Goal: Task Accomplishment & Management: Manage account settings

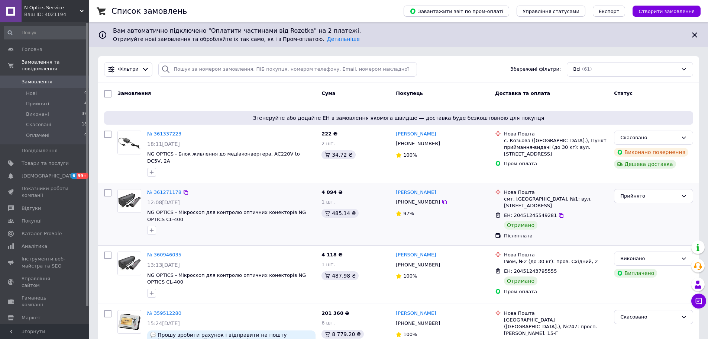
click at [626, 215] on div "Прийнято" at bounding box center [653, 214] width 85 height 56
click at [51, 160] on span "Товари та послуги" at bounding box center [45, 163] width 47 height 7
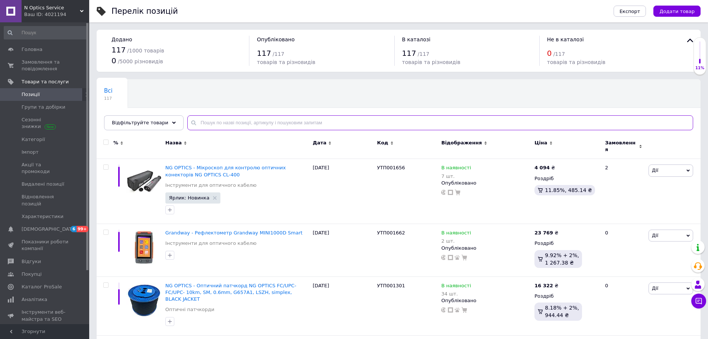
click at [204, 125] on input "text" at bounding box center [440, 122] width 506 height 15
type input "блок живлення"
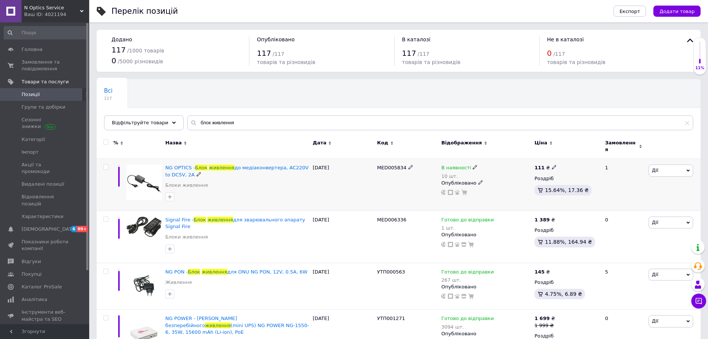
click at [473, 165] on icon at bounding box center [475, 167] width 4 height 4
click at [519, 172] on li "Немає в наявності" at bounding box center [515, 177] width 71 height 10
drag, startPoint x: 508, startPoint y: 187, endPoint x: 466, endPoint y: 188, distance: 42.4
click at [466, 188] on div "В наявності 10 шт. Наявність Немає в наявності В наявності Під замовлення Готов…" at bounding box center [486, 179] width 90 height 31
type input "0"
